Goal: Transaction & Acquisition: Book appointment/travel/reservation

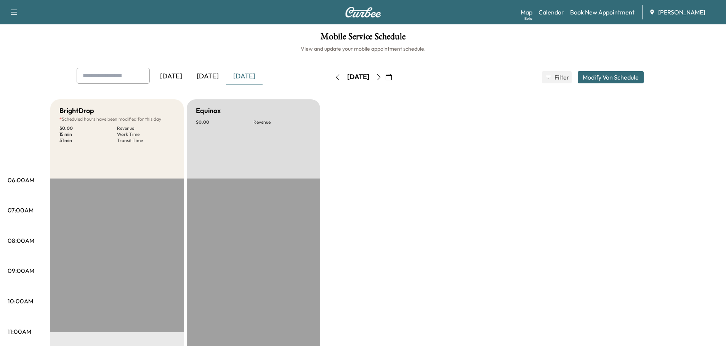
scroll to position [190, 0]
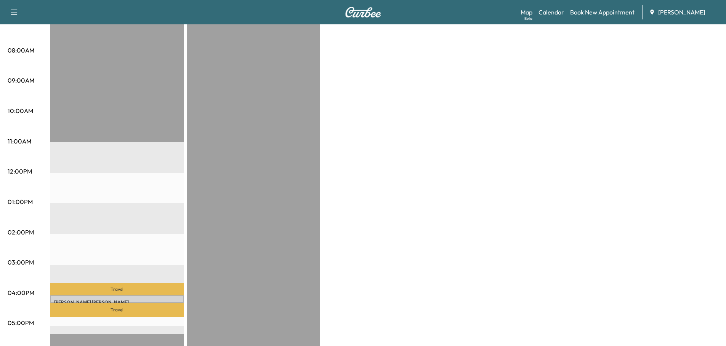
click at [598, 12] on link "Book New Appointment" at bounding box center [602, 12] width 64 height 9
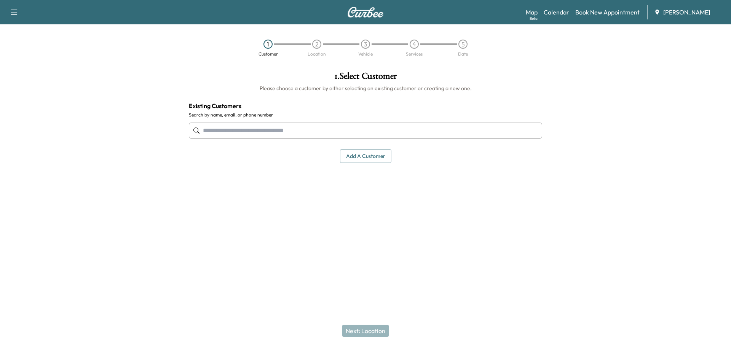
click at [238, 133] on input "text" at bounding box center [365, 131] width 353 height 16
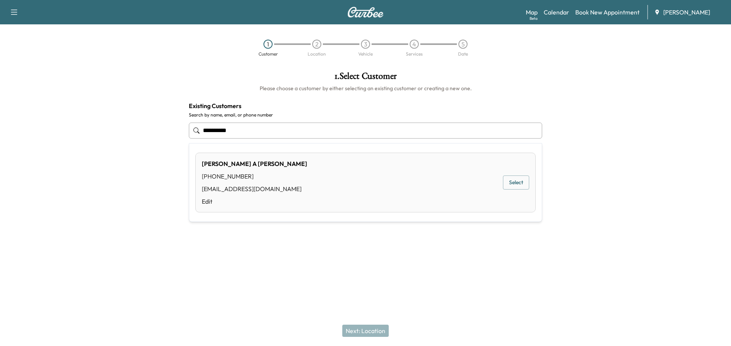
click at [515, 183] on button "Select" at bounding box center [516, 183] width 26 height 14
type input "**********"
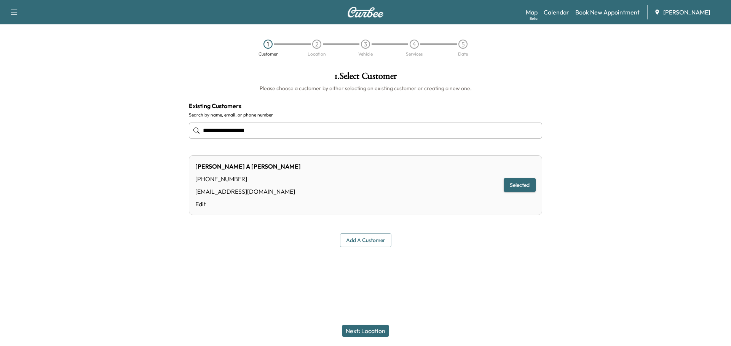
click at [368, 330] on button "Next: Location" at bounding box center [365, 331] width 46 height 12
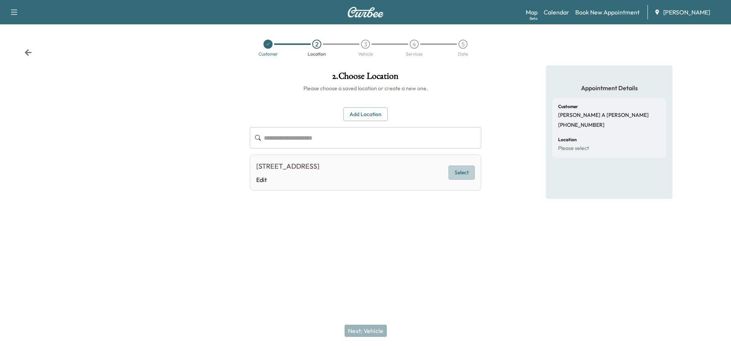
click at [460, 172] on button "Select" at bounding box center [462, 173] width 26 height 14
click at [382, 329] on button "Next: Vehicle" at bounding box center [366, 331] width 42 height 12
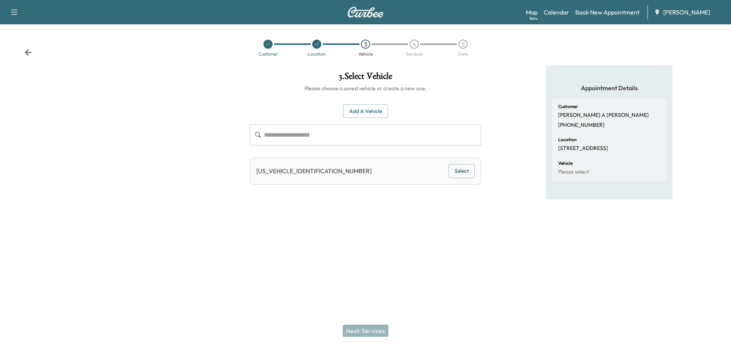
click at [385, 173] on div "[US_VEHICLE_IDENTIFICATION_NUMBER] Select" at bounding box center [366, 171] width 232 height 27
click at [301, 173] on p "[US_VEHICLE_IDENTIFICATION_NUMBER]" at bounding box center [313, 170] width 115 height 9
drag, startPoint x: 315, startPoint y: 172, endPoint x: 255, endPoint y: 174, distance: 59.9
click at [255, 174] on div "[US_VEHICLE_IDENTIFICATION_NUMBER] Select" at bounding box center [366, 171] width 232 height 27
copy p "[US_VEHICLE_IDENTIFICATION_NUMBER]"
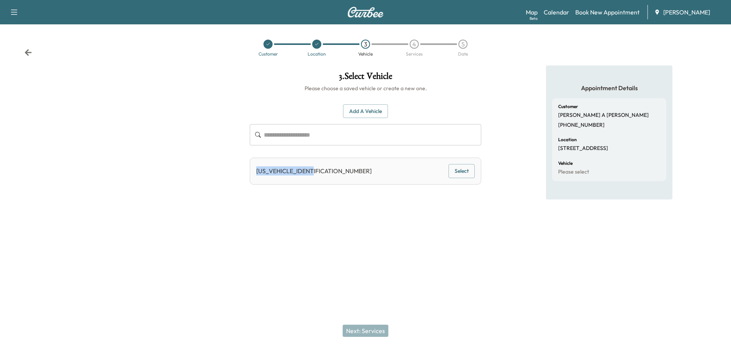
click at [464, 171] on button "Select" at bounding box center [462, 171] width 26 height 14
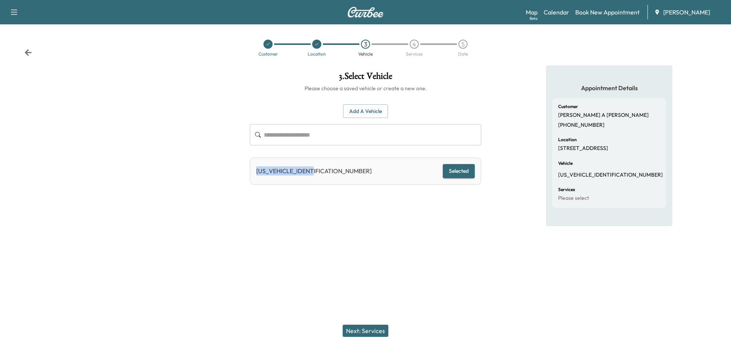
click at [374, 330] on button "Next: Services" at bounding box center [366, 331] width 46 height 12
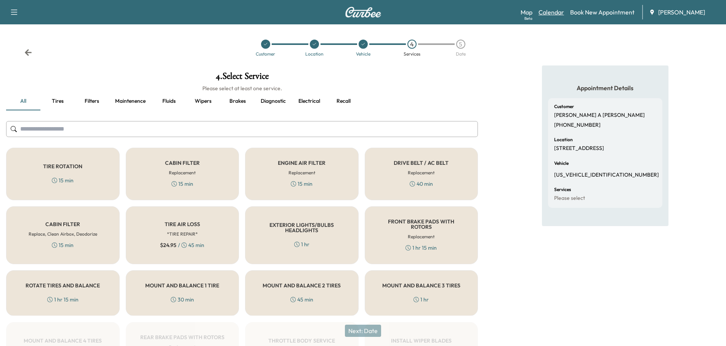
click at [552, 11] on link "Calendar" at bounding box center [551, 12] width 26 height 9
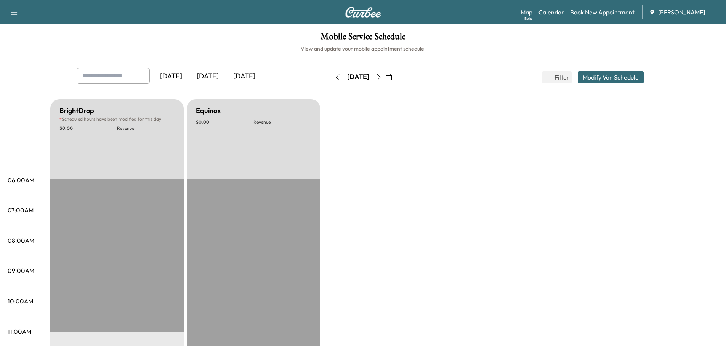
click at [240, 74] on div "[DATE]" at bounding box center [244, 77] width 37 height 18
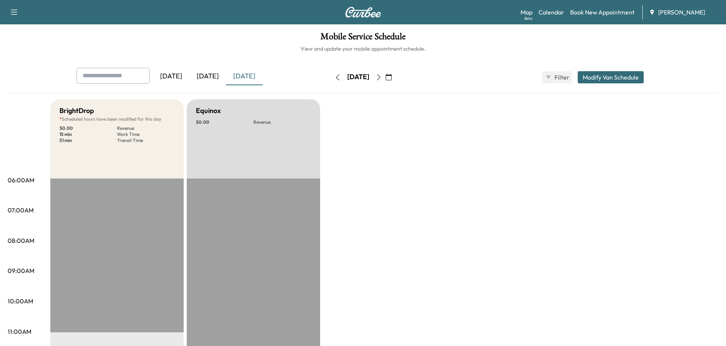
click at [392, 76] on icon "button" at bounding box center [388, 77] width 6 height 6
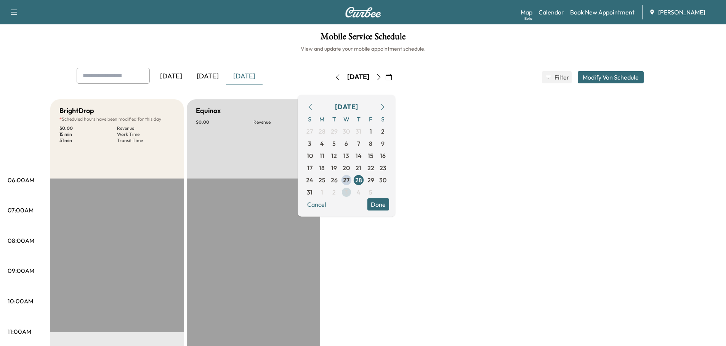
click at [348, 192] on span "3" at bounding box center [345, 192] width 3 height 9
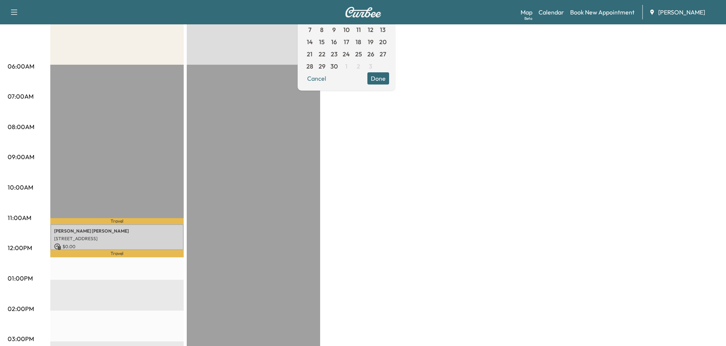
scroll to position [38, 0]
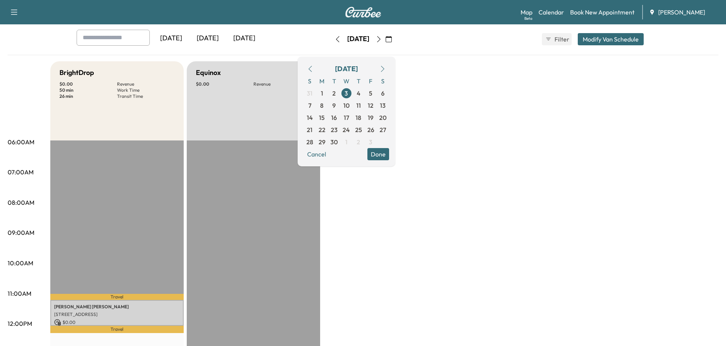
click at [334, 39] on icon "button" at bounding box center [337, 39] width 6 height 6
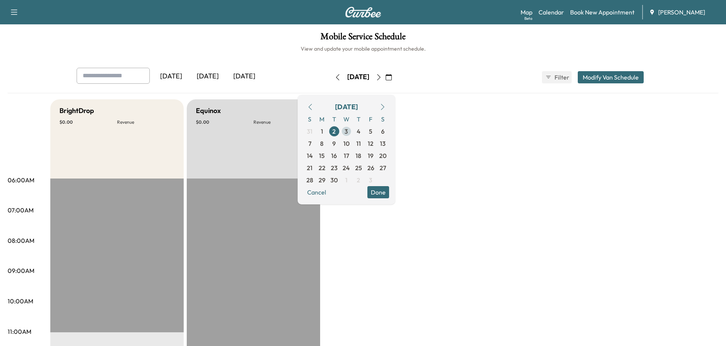
click at [348, 131] on span "3" at bounding box center [345, 131] width 3 height 9
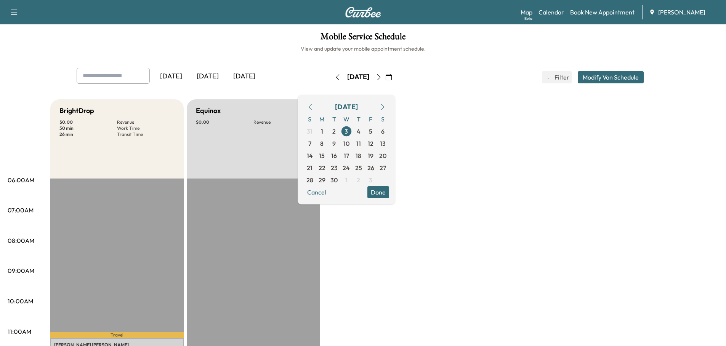
click at [312, 106] on icon "button" at bounding box center [309, 107] width 3 height 6
click at [374, 179] on span "29" at bounding box center [370, 180] width 7 height 9
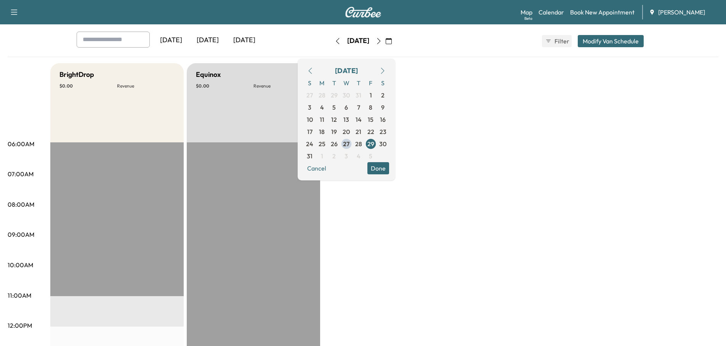
scroll to position [38, 0]
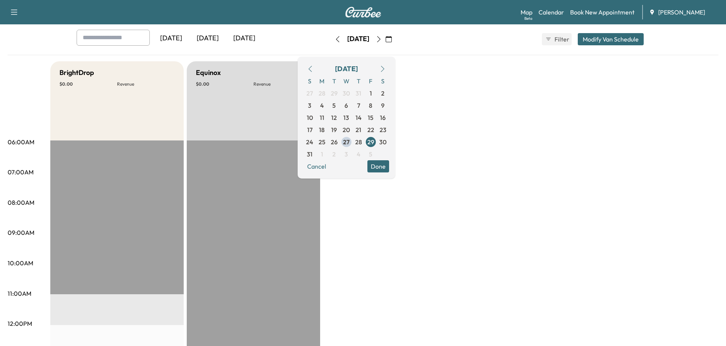
click at [382, 38] on icon "button" at bounding box center [379, 39] width 6 height 6
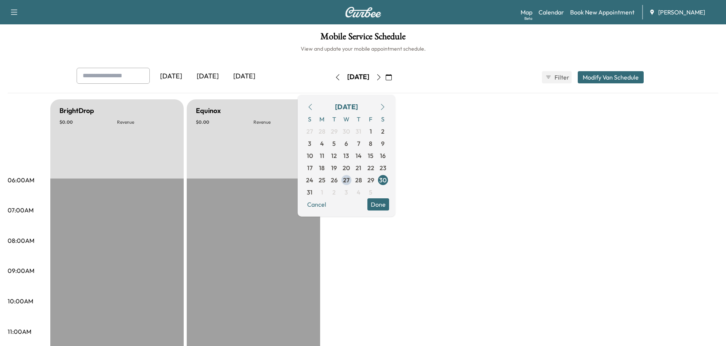
click at [334, 76] on icon "button" at bounding box center [337, 77] width 6 height 6
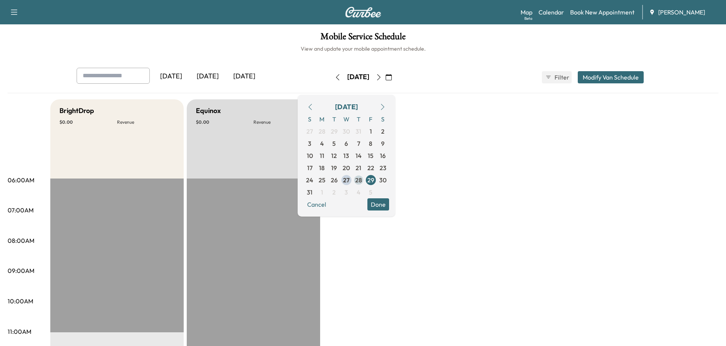
click at [362, 179] on span "28" at bounding box center [358, 180] width 7 height 9
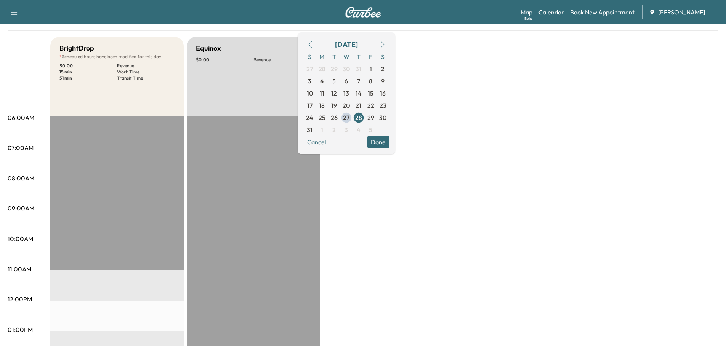
scroll to position [38, 0]
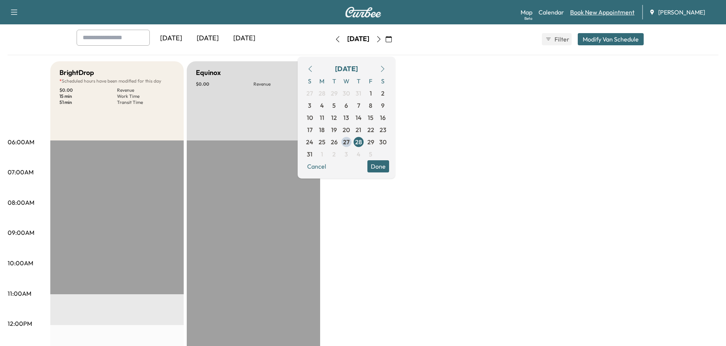
click at [597, 12] on link "Book New Appointment" at bounding box center [602, 12] width 64 height 9
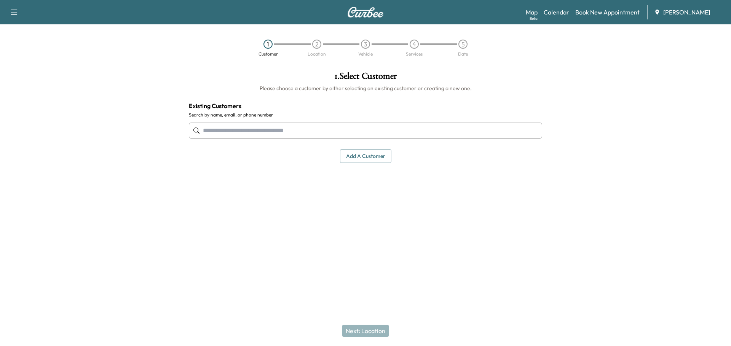
click at [291, 132] on input "text" at bounding box center [365, 131] width 353 height 16
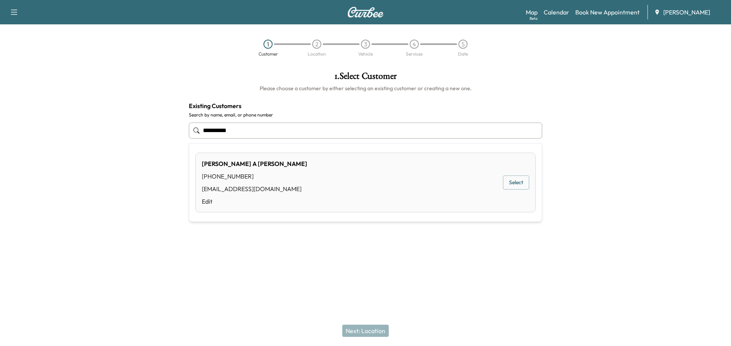
click at [520, 179] on button "Select" at bounding box center [516, 183] width 26 height 14
type input "**********"
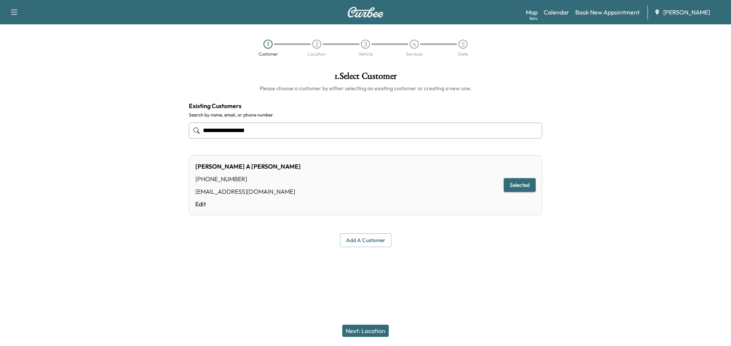
click at [369, 331] on button "Next: Location" at bounding box center [365, 331] width 46 height 12
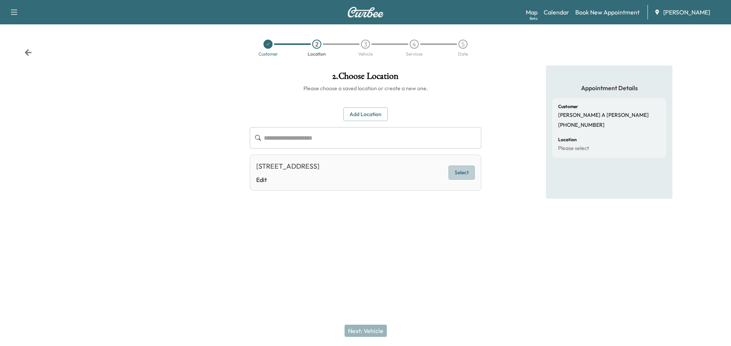
click at [464, 174] on button "Select" at bounding box center [462, 173] width 26 height 14
click at [368, 332] on button "Next: Vehicle" at bounding box center [366, 331] width 42 height 12
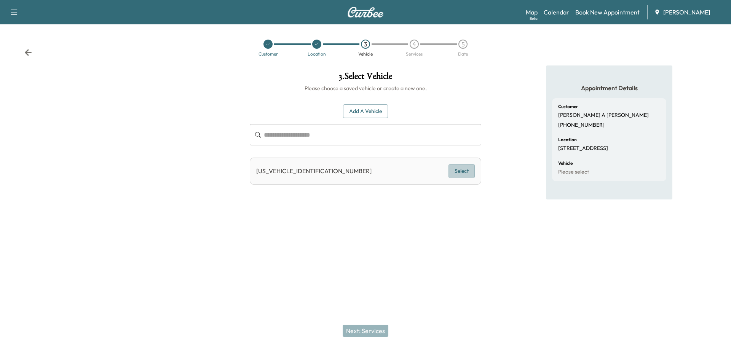
click at [454, 172] on button "Select" at bounding box center [462, 171] width 26 height 14
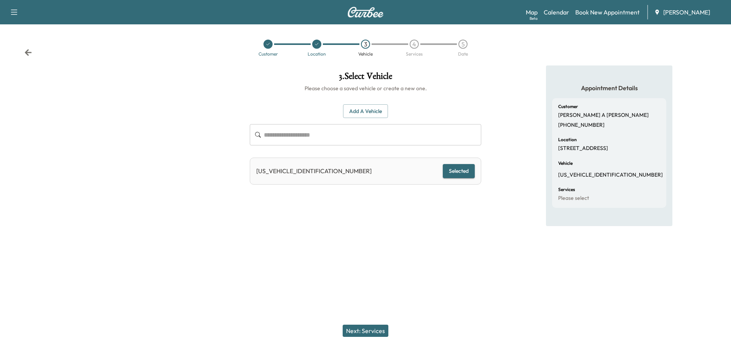
click at [371, 331] on button "Next: Services" at bounding box center [366, 331] width 46 height 12
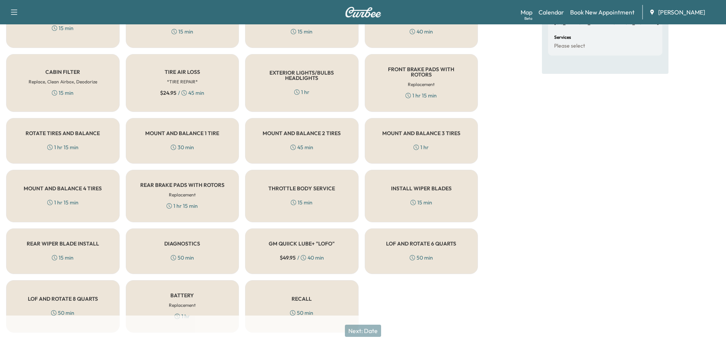
scroll to position [164, 0]
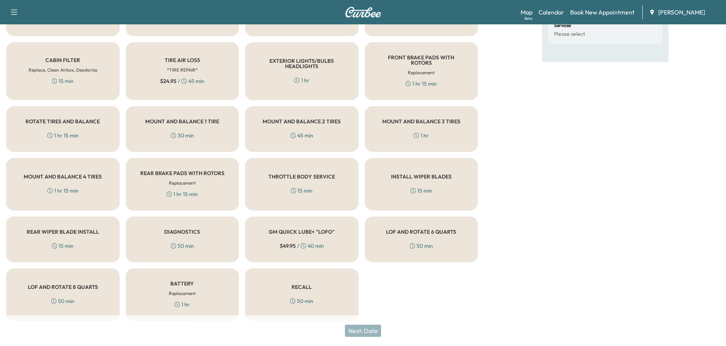
click at [433, 231] on div "LOF AND ROTATE 6 QUARTS 50 min" at bounding box center [420, 240] width 113 height 46
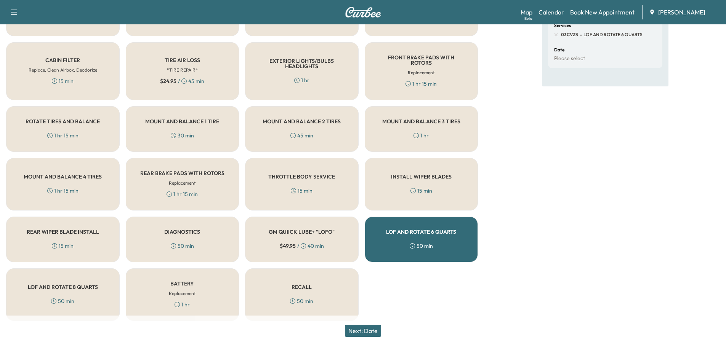
click at [32, 285] on h5 "LOF AND ROTATE 8 QUARTS" at bounding box center [63, 287] width 70 height 5
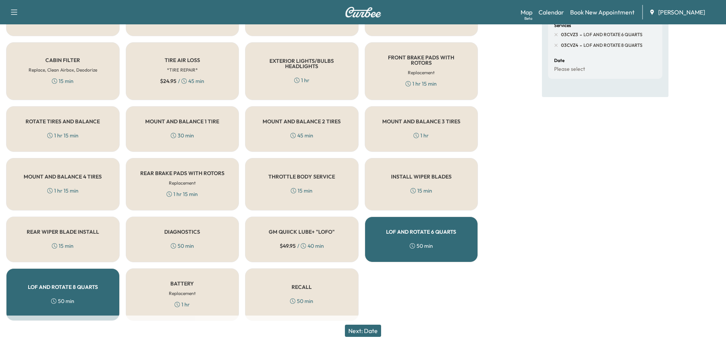
click at [436, 235] on div "LOF AND ROTATE 6 QUARTS 50 min" at bounding box center [420, 240] width 113 height 46
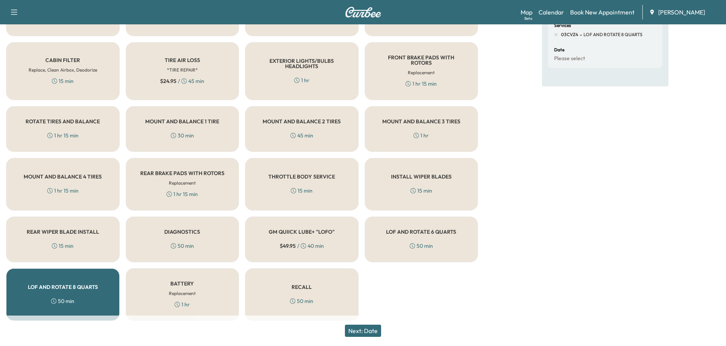
click at [369, 329] on button "Next: Date" at bounding box center [363, 331] width 36 height 12
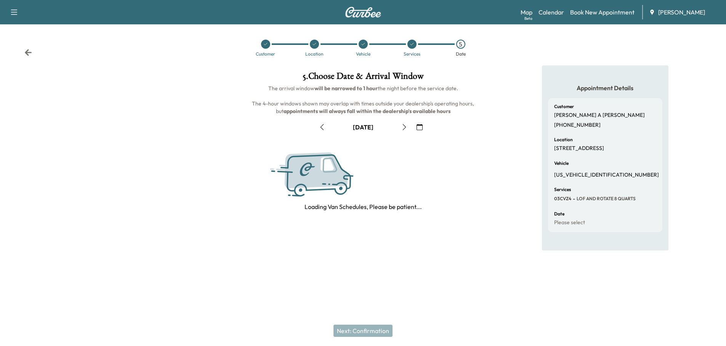
scroll to position [0, 0]
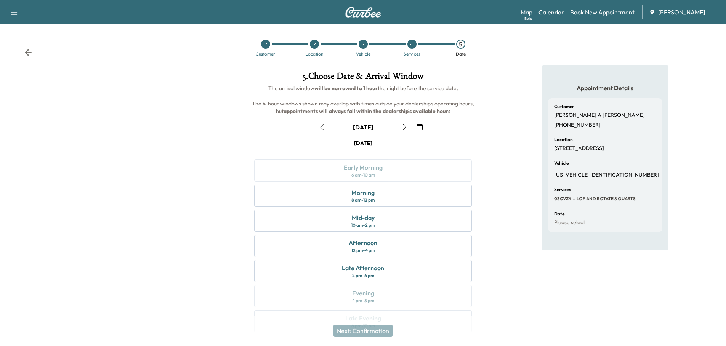
click at [420, 128] on icon "button" at bounding box center [419, 127] width 6 height 6
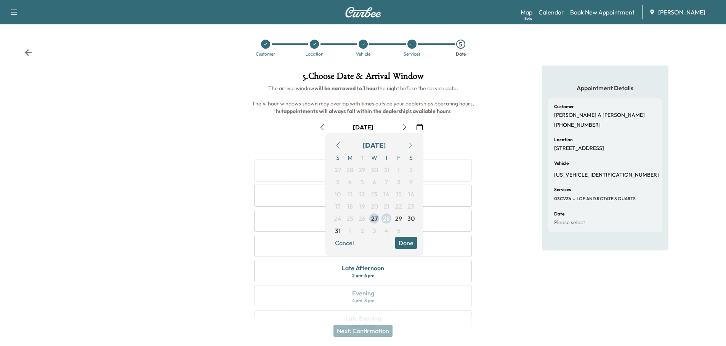
click at [387, 217] on span "28" at bounding box center [386, 218] width 7 height 9
click at [499, 162] on div "Appointment Details Customer [PERSON_NAME] [PHONE_NUMBER] Location [STREET_ADDR…" at bounding box center [605, 204] width 242 height 276
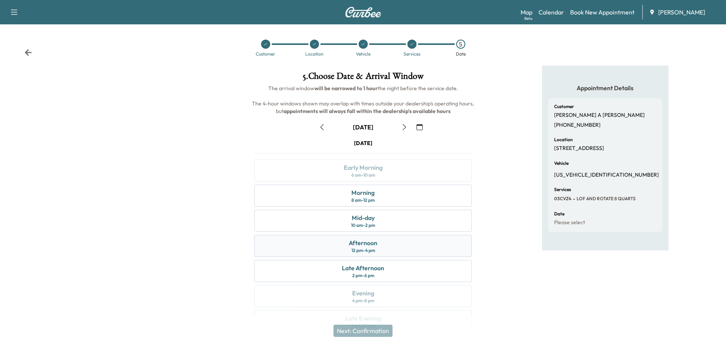
click at [382, 248] on div "Afternoon 12 pm - 4 pm" at bounding box center [362, 246] width 217 height 22
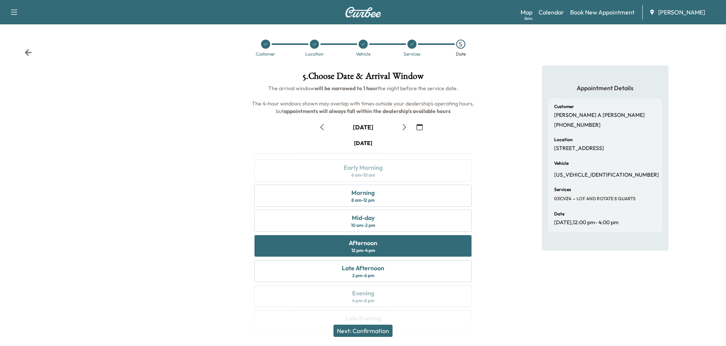
click at [374, 329] on button "Next: Confirmation" at bounding box center [362, 331] width 59 height 12
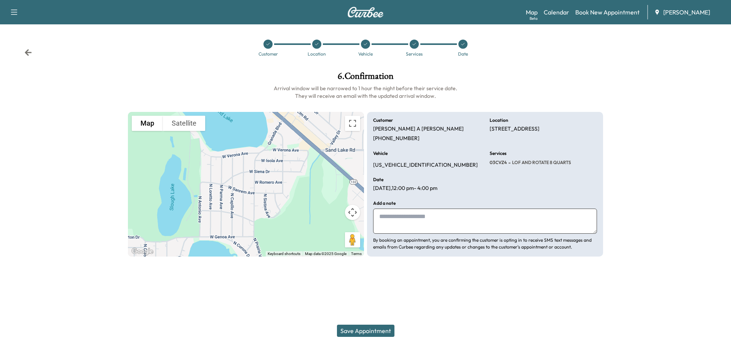
click at [404, 218] on textarea at bounding box center [485, 221] width 224 height 25
type textarea "**********"
click at [372, 331] on button "Save Appointment" at bounding box center [366, 331] width 58 height 12
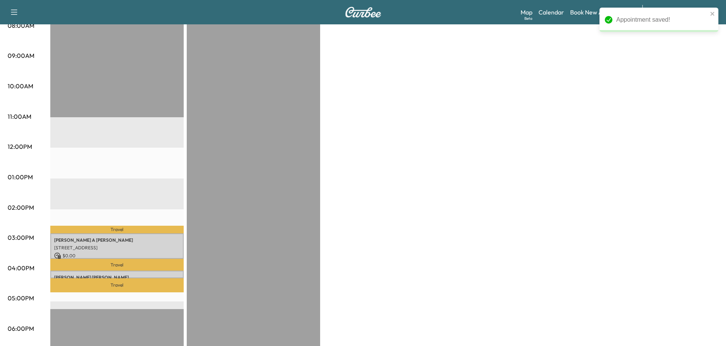
scroll to position [267, 0]
